Goal: Information Seeking & Learning: Find specific page/section

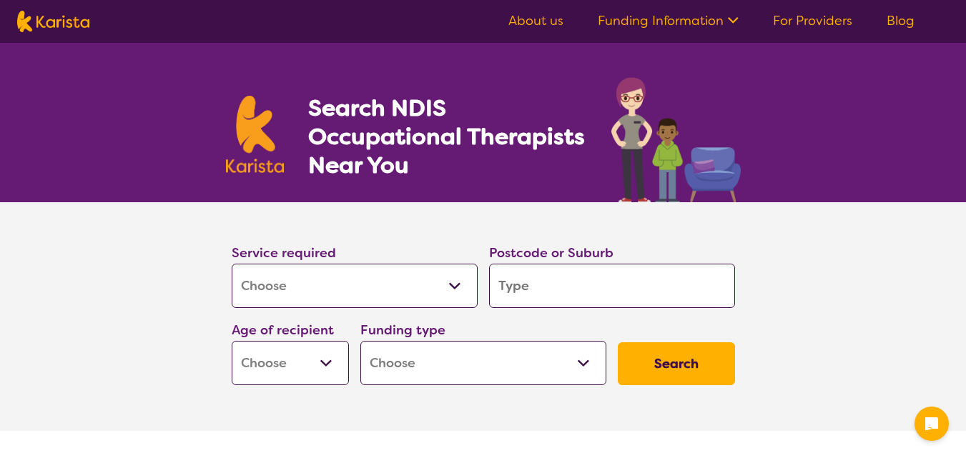
select select "[MEDICAL_DATA]"
click at [584, 300] on input "search" at bounding box center [612, 286] width 246 height 44
type input "3"
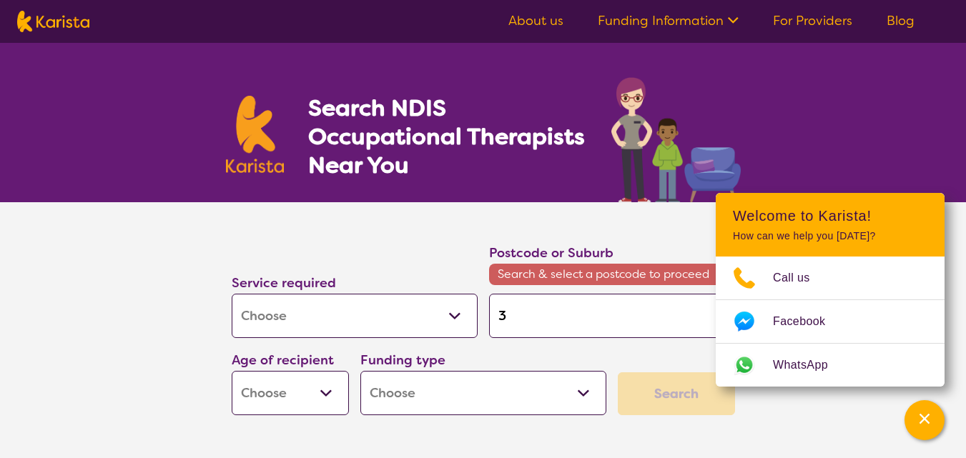
type input "39"
type input "397"
type input "3977"
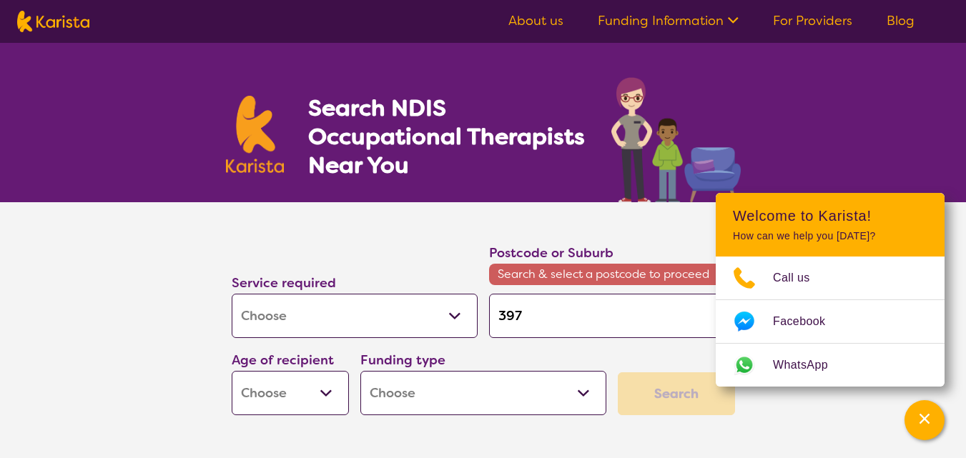
type input "3977"
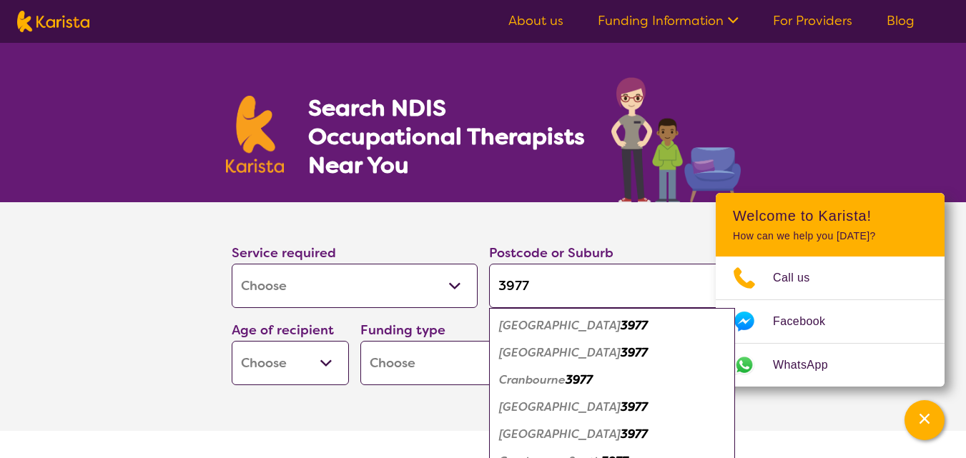
type input "3977"
click at [621, 326] on em "3977" at bounding box center [634, 325] width 27 height 15
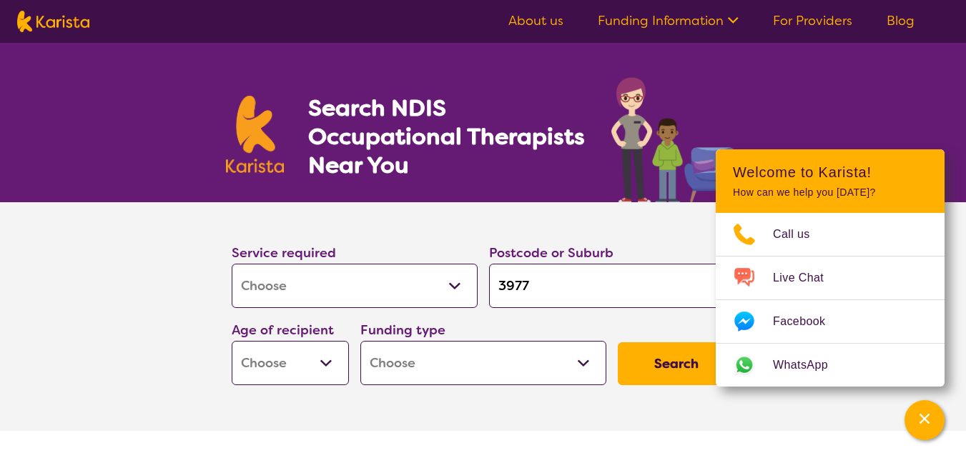
click at [564, 363] on select "Home Care Package (HCP) National Disability Insurance Scheme (NDIS) I don't know" at bounding box center [483, 363] width 246 height 44
select select "NDIS"
click at [360, 341] on select "Home Care Package (HCP) National Disability Insurance Scheme (NDIS) I don't know" at bounding box center [483, 363] width 246 height 44
select select "NDIS"
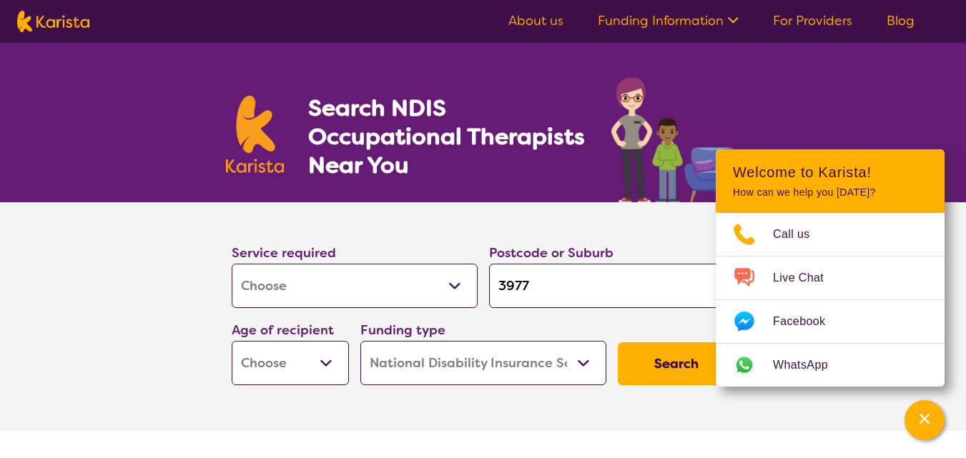
click at [325, 370] on select "Early Childhood - 0 to 9 Child - 10 to 11 Adolescent - 12 to 17 Adult - 18 to 6…" at bounding box center [290, 363] width 117 height 44
select select "EC"
click at [232, 341] on select "Early Childhood - 0 to 9 Child - 10 to 11 Adolescent - 12 to 17 Adult - 18 to 6…" at bounding box center [290, 363] width 117 height 44
select select "EC"
click at [667, 381] on button "Search" at bounding box center [676, 364] width 117 height 43
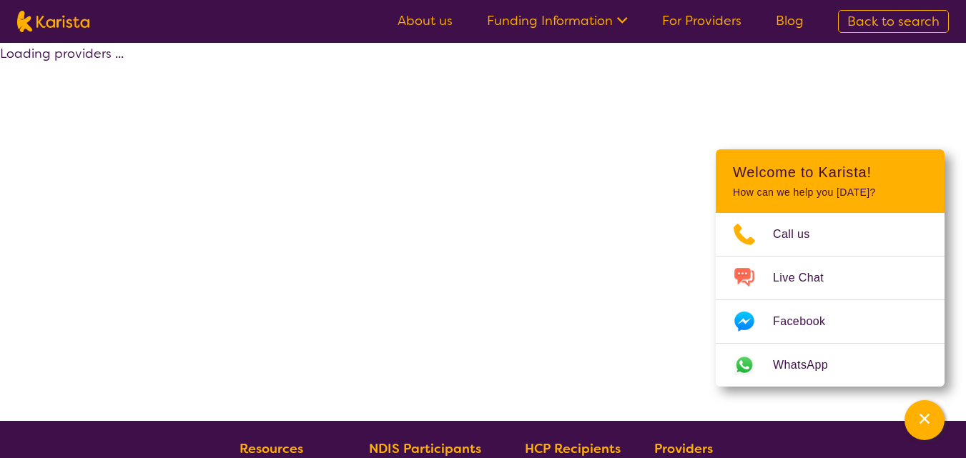
select select "by_score"
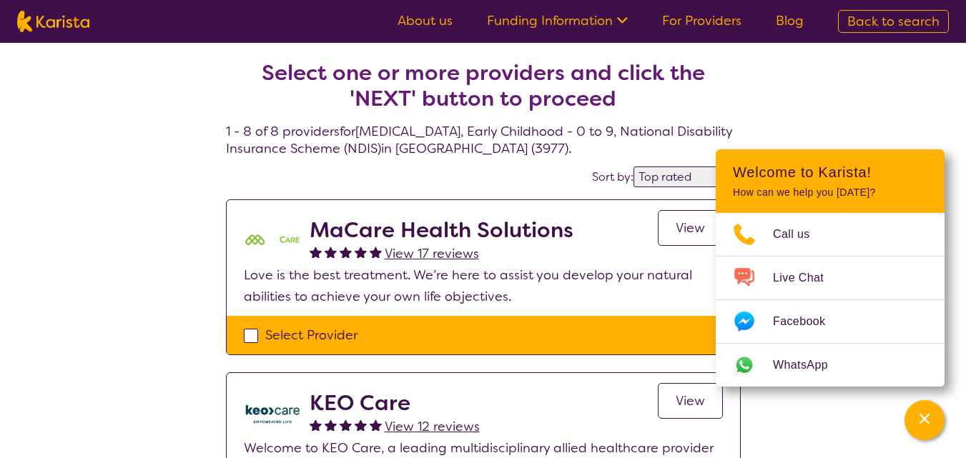
scroll to position [7, 0]
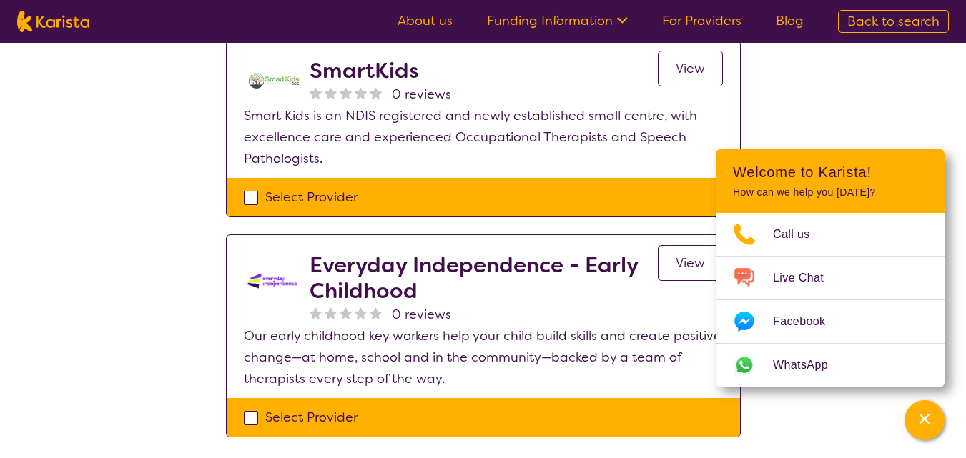
scroll to position [1334, 0]
